Goal: Navigation & Orientation: Find specific page/section

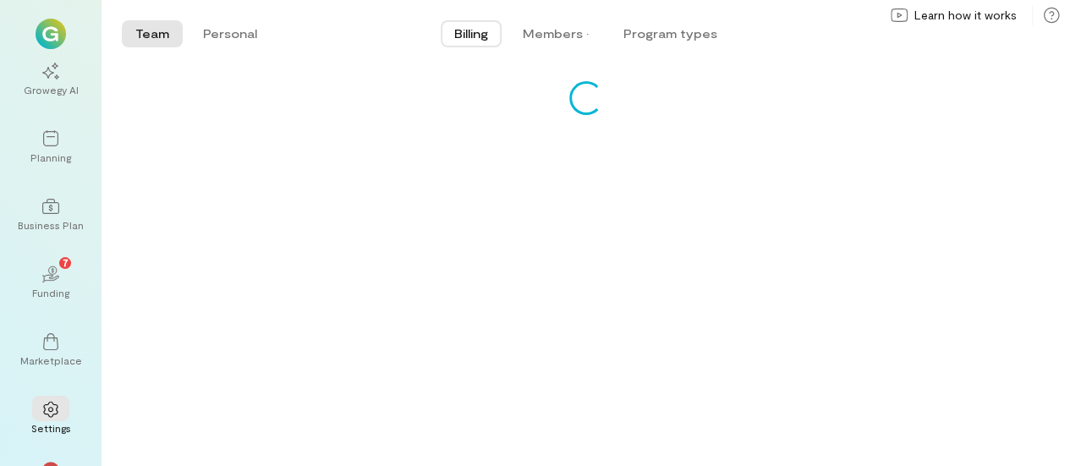
click at [622, 299] on div "Loading..." at bounding box center [586, 273] width 969 height 385
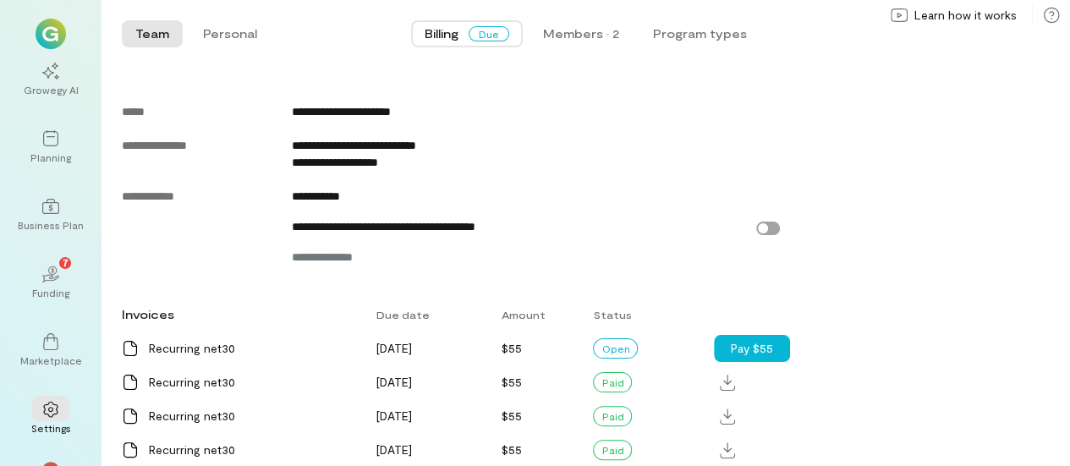
scroll to position [928, 0]
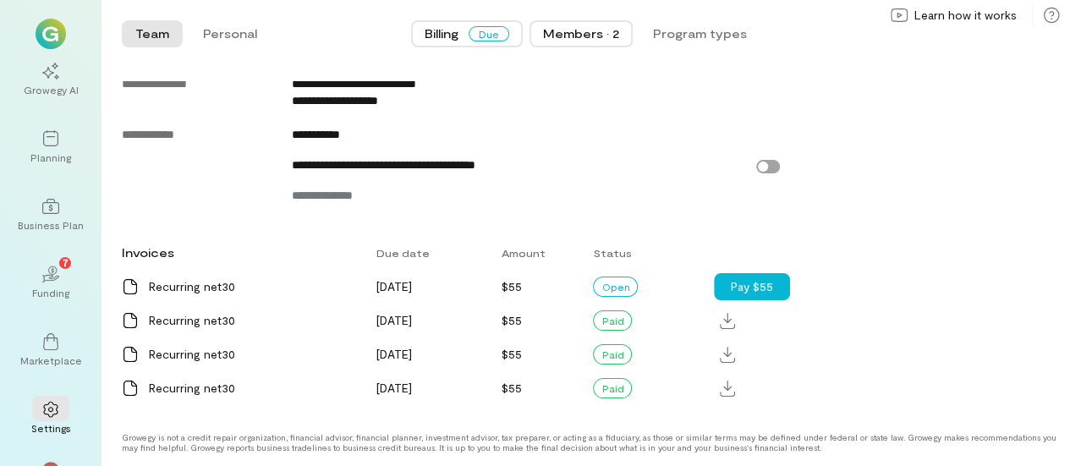
click at [566, 39] on div "Members · 2" at bounding box center [581, 33] width 76 height 17
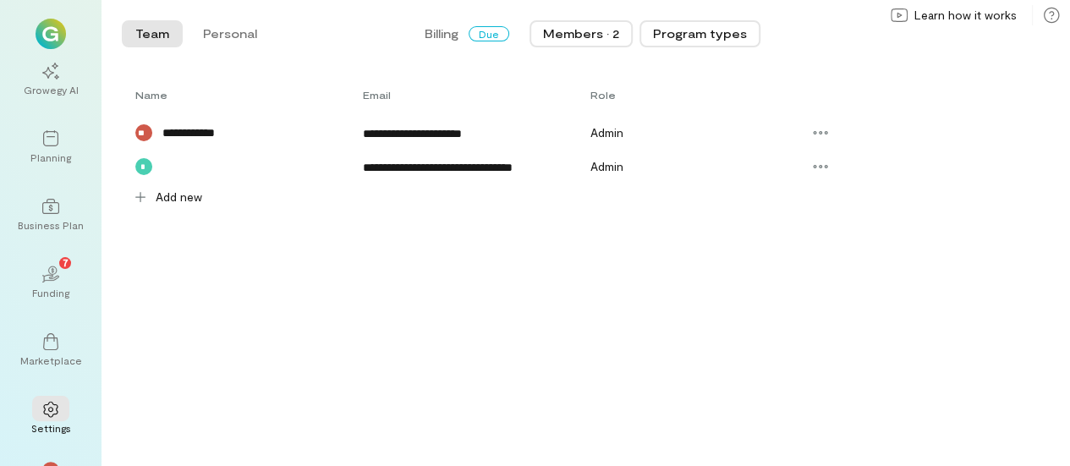
click at [683, 33] on button "Program types" at bounding box center [700, 33] width 121 height 27
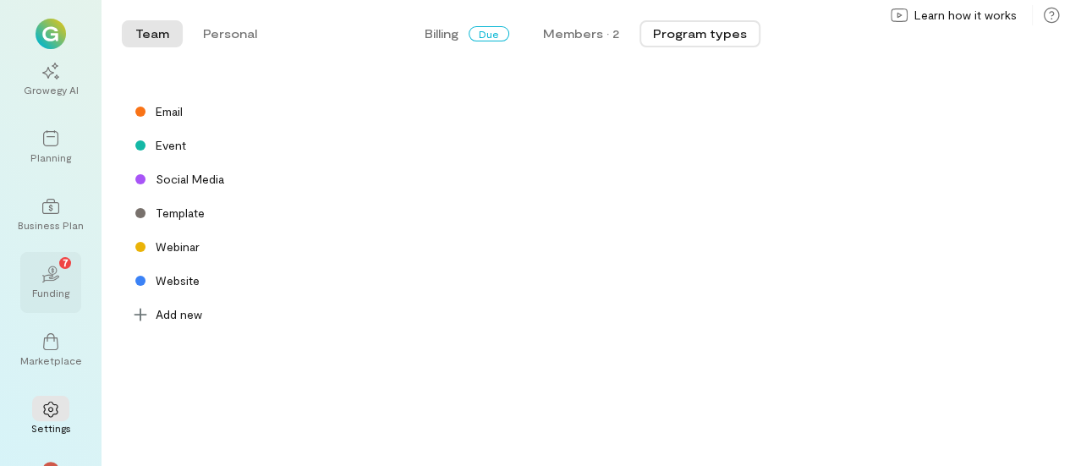
click at [58, 290] on div "Funding" at bounding box center [50, 293] width 37 height 14
